Goal: Information Seeking & Learning: Find specific fact

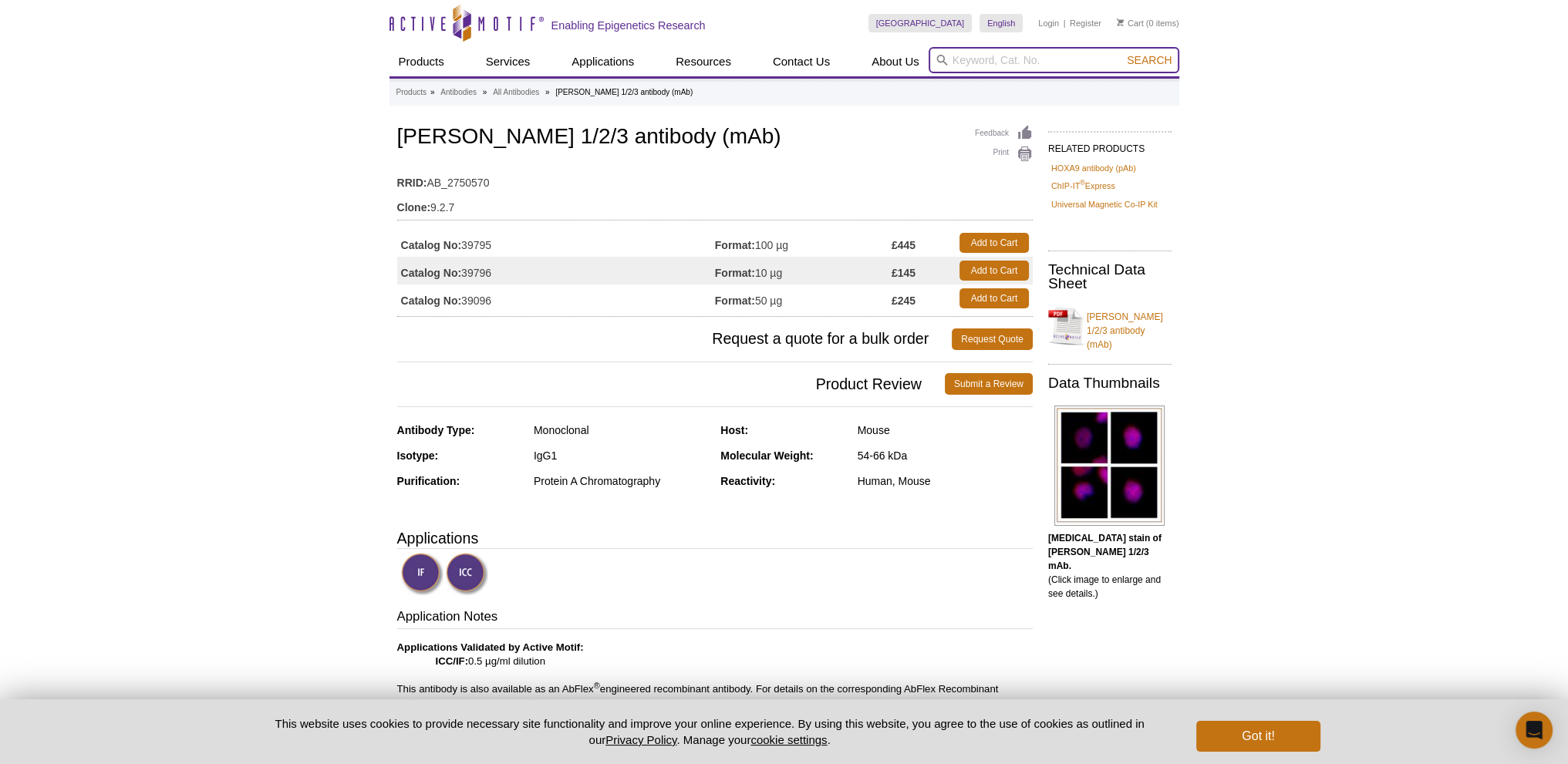
click at [1076, 64] on input "search" at bounding box center [1054, 60] width 251 height 26
type input "ctcf"
click at [1122, 54] on button "Search" at bounding box center [1148, 60] width 54 height 14
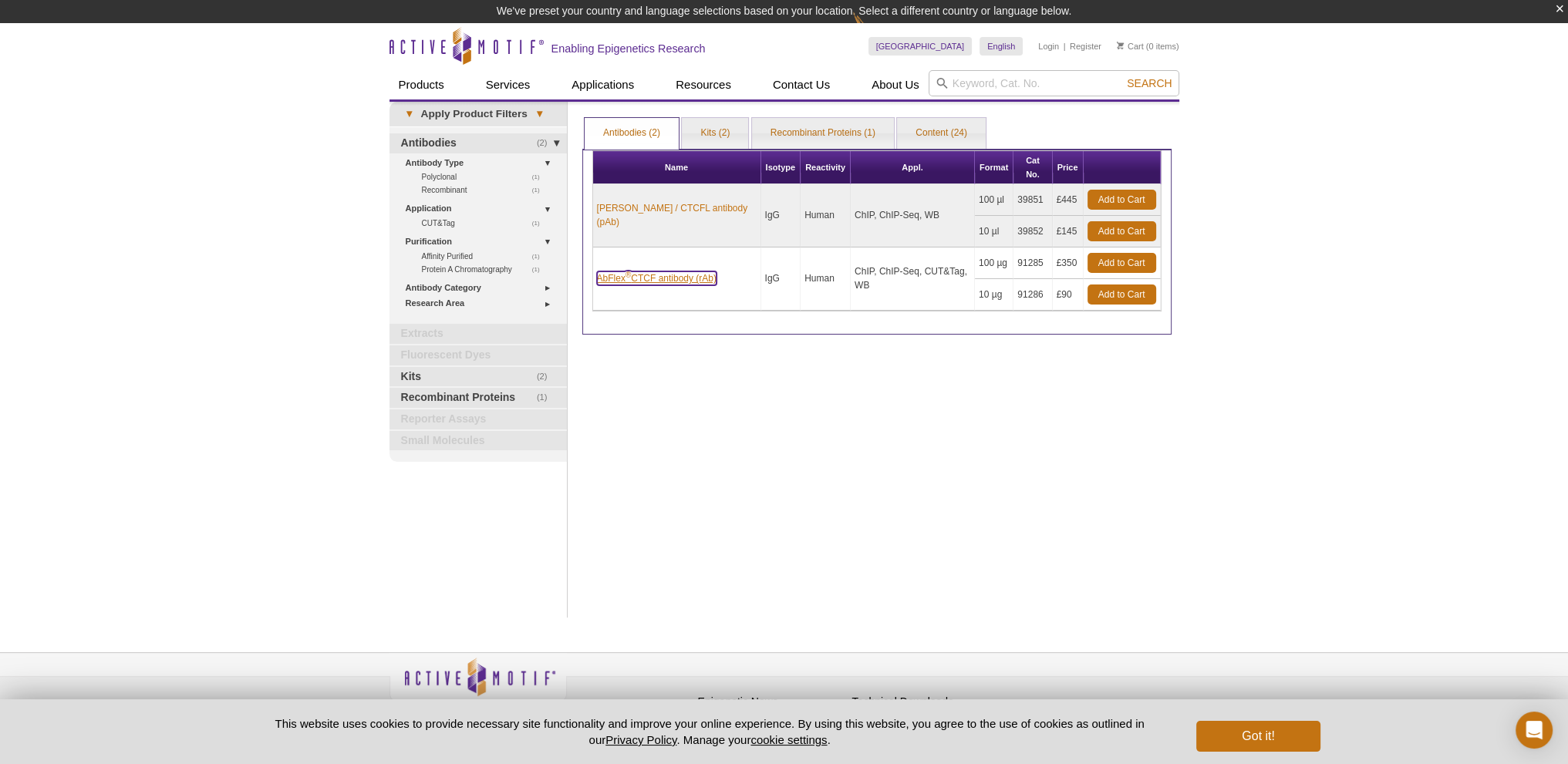
click at [679, 271] on link "AbFlex ® CTCF antibody (rAb)" at bounding box center [657, 278] width 120 height 14
